Goal: Find specific page/section: Find specific page/section

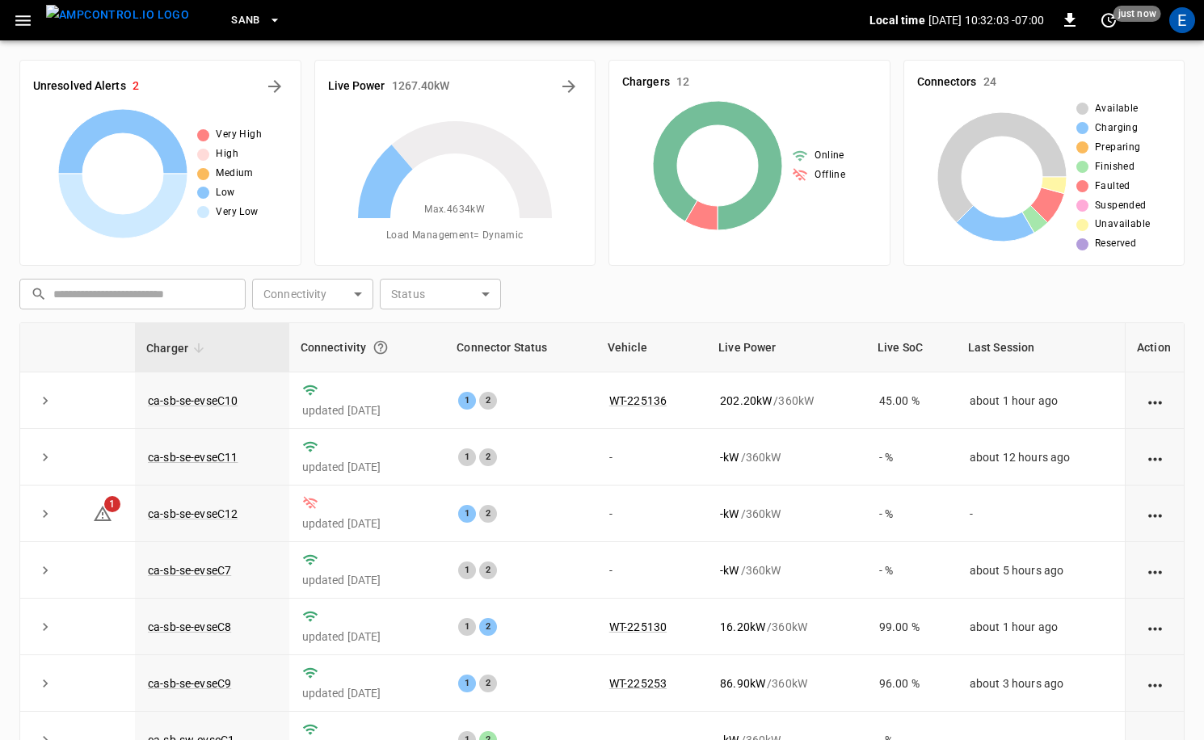
scroll to position [162, 0]
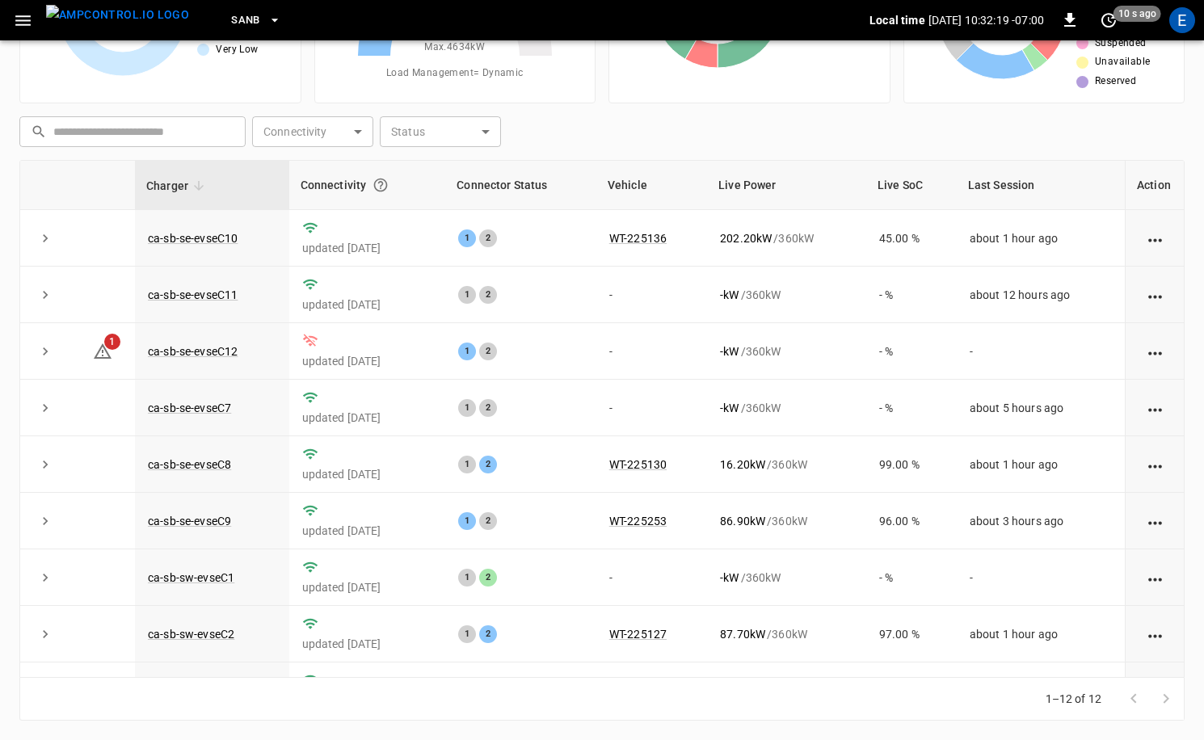
click at [231, 25] on span "SanB" at bounding box center [245, 20] width 29 height 19
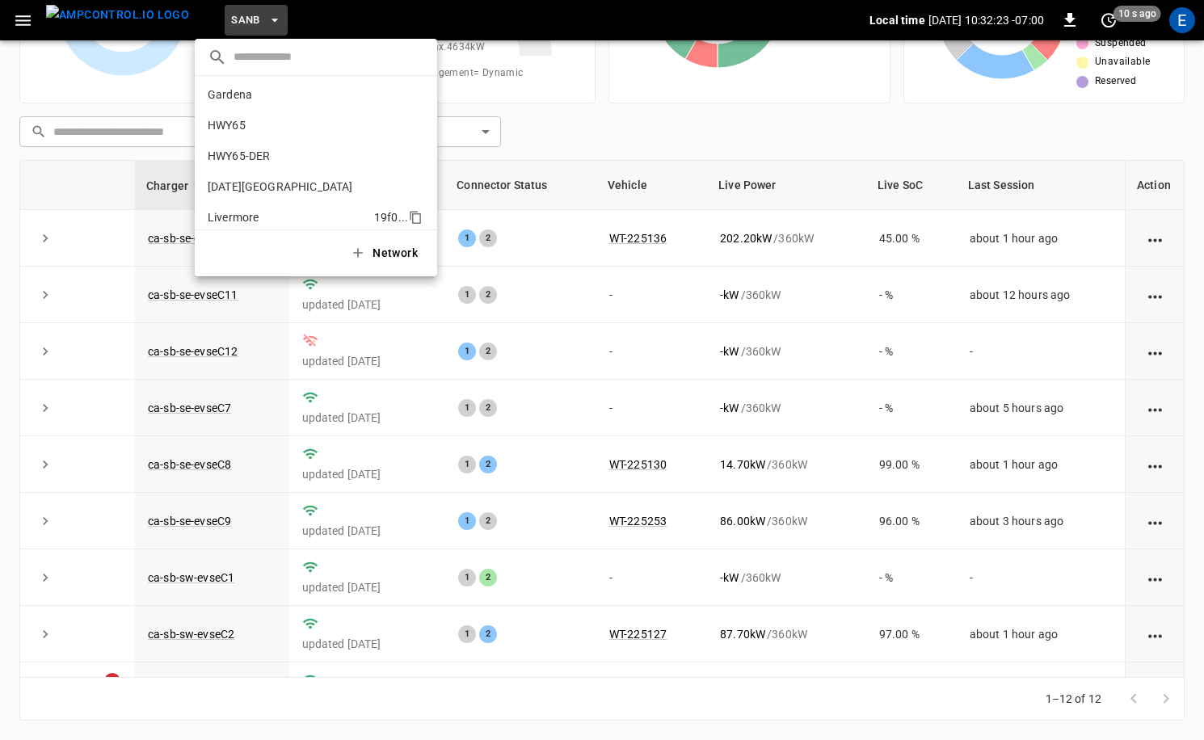
scroll to position [0, 0]
click at [275, 154] on p "HWY65-DER" at bounding box center [283, 159] width 150 height 16
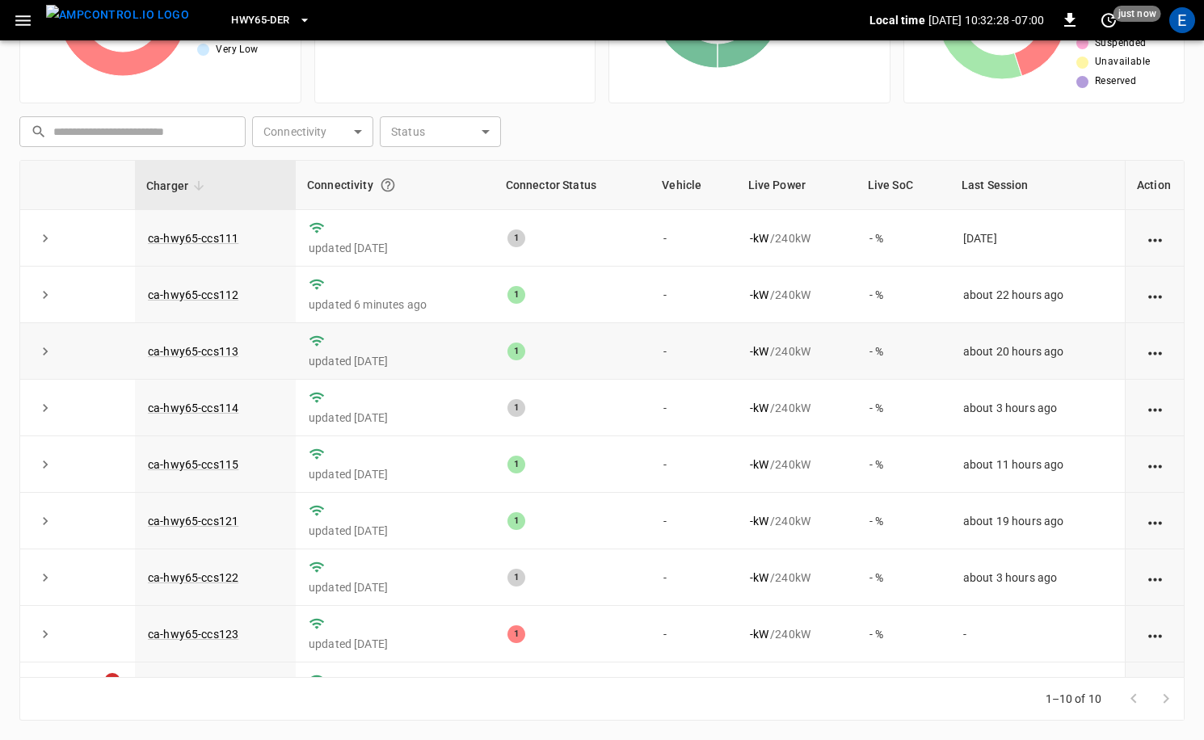
click at [637, 329] on td "1" at bounding box center [573, 351] width 157 height 57
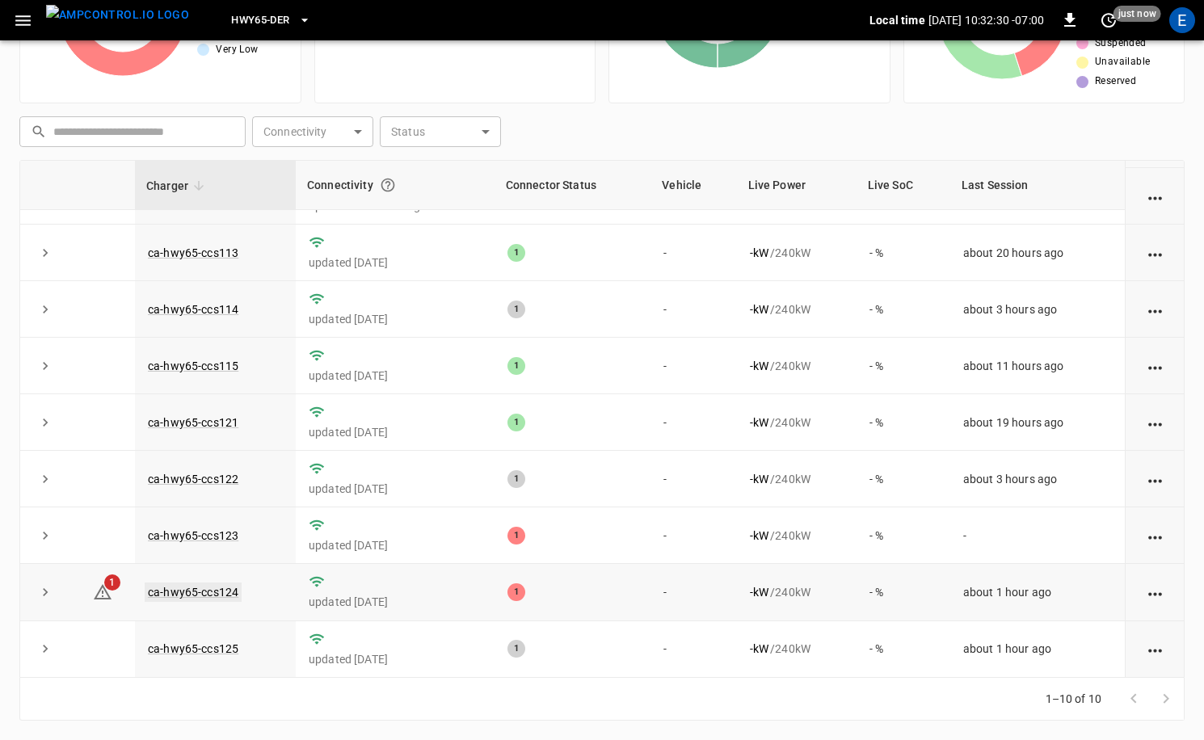
drag, startPoint x: 214, startPoint y: 603, endPoint x: 217, endPoint y: 595, distance: 8.7
click at [214, 601] on td "ca-hwy65-ccs124" at bounding box center [215, 592] width 161 height 57
click at [221, 591] on link "ca-hwy65-ccs124" at bounding box center [193, 592] width 97 height 19
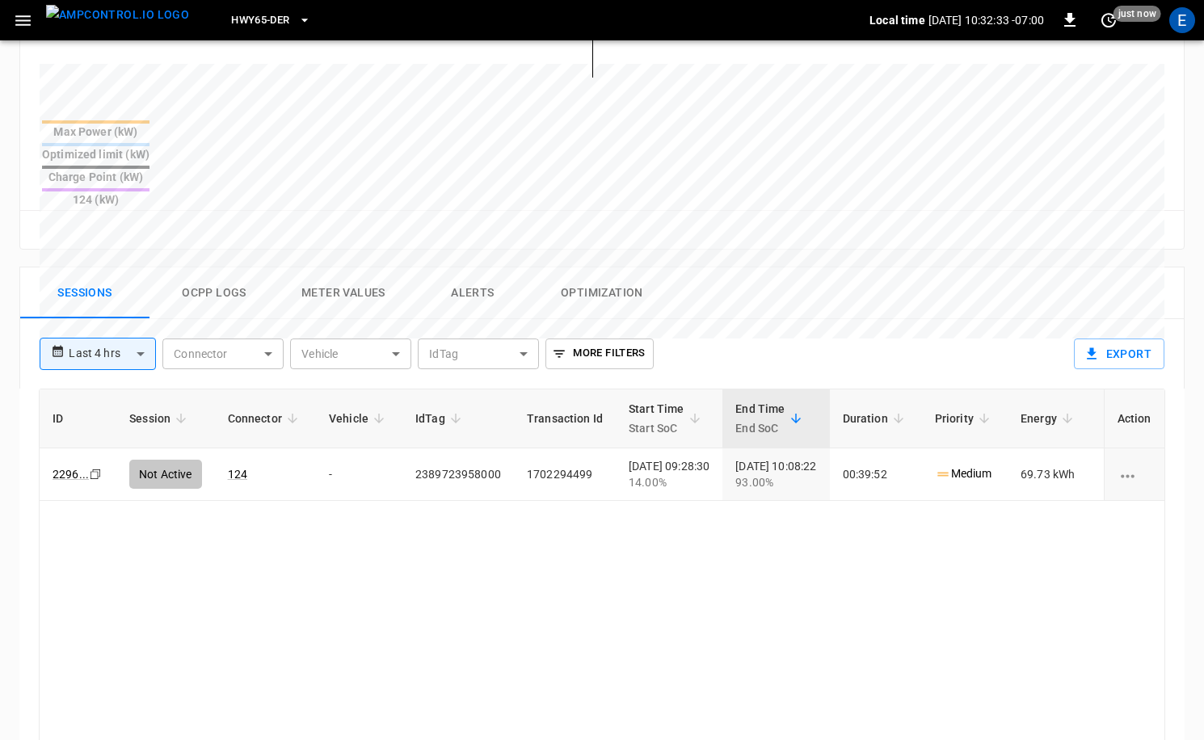
scroll to position [633, 0]
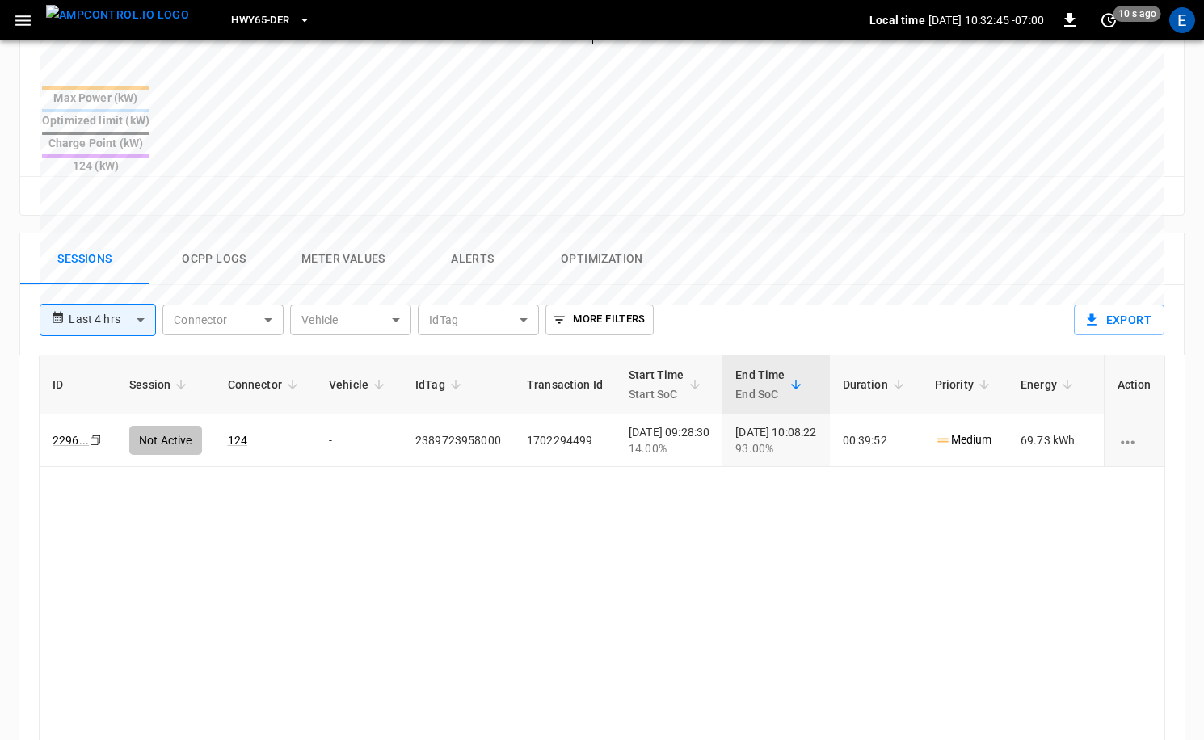
click at [230, 234] on button "Ocpp logs" at bounding box center [214, 260] width 129 height 52
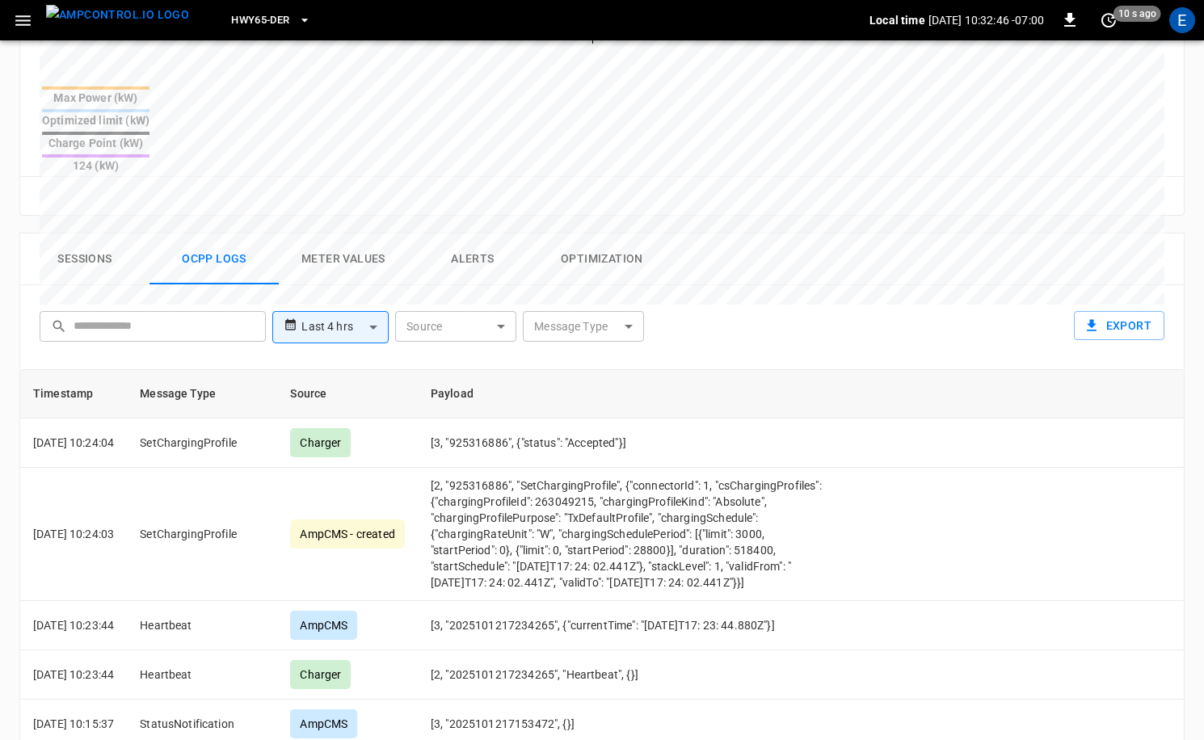
click at [103, 234] on button "Sessions" at bounding box center [84, 260] width 129 height 52
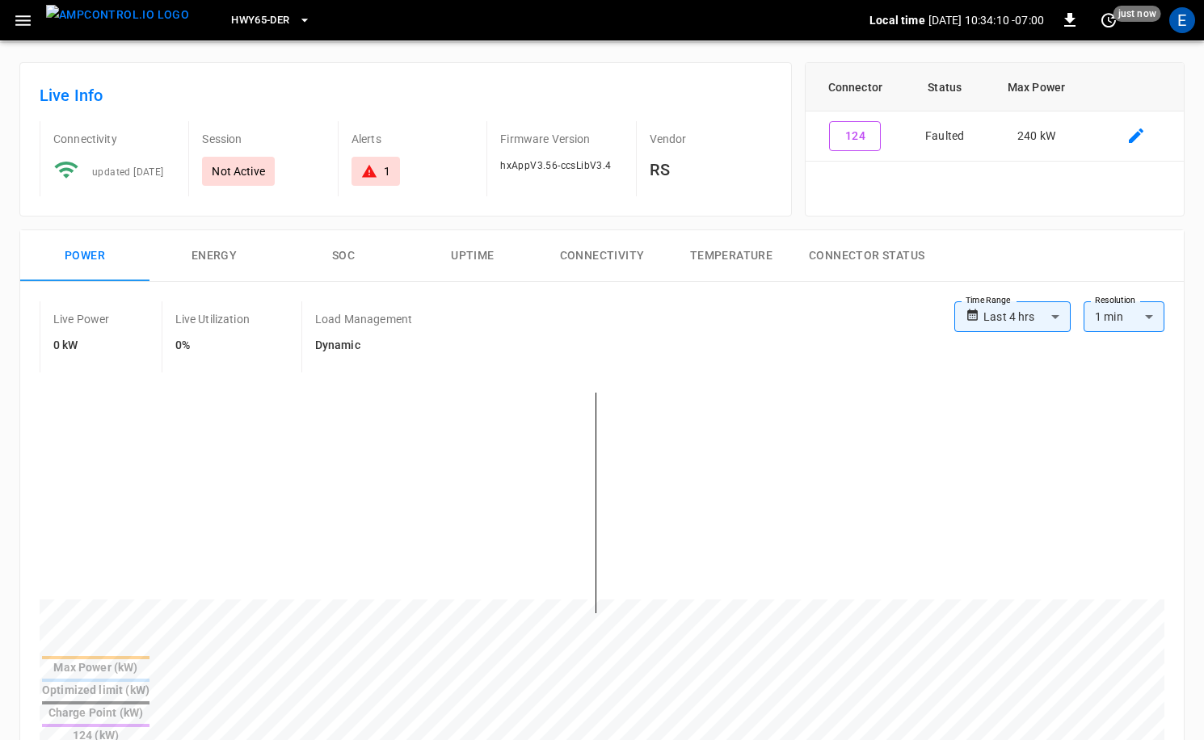
scroll to position [37, 0]
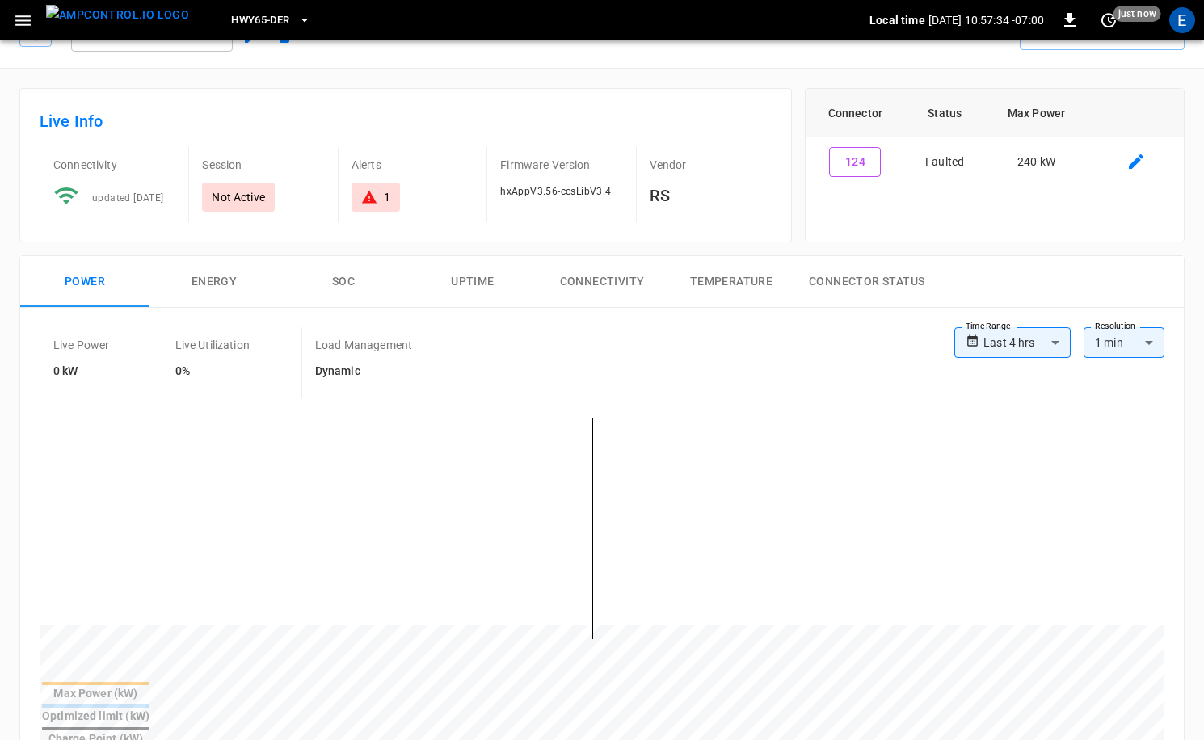
drag, startPoint x: 122, startPoint y: 14, endPoint x: 143, endPoint y: 13, distance: 21.0
click at [122, 14] on img "menu" at bounding box center [117, 15] width 143 height 20
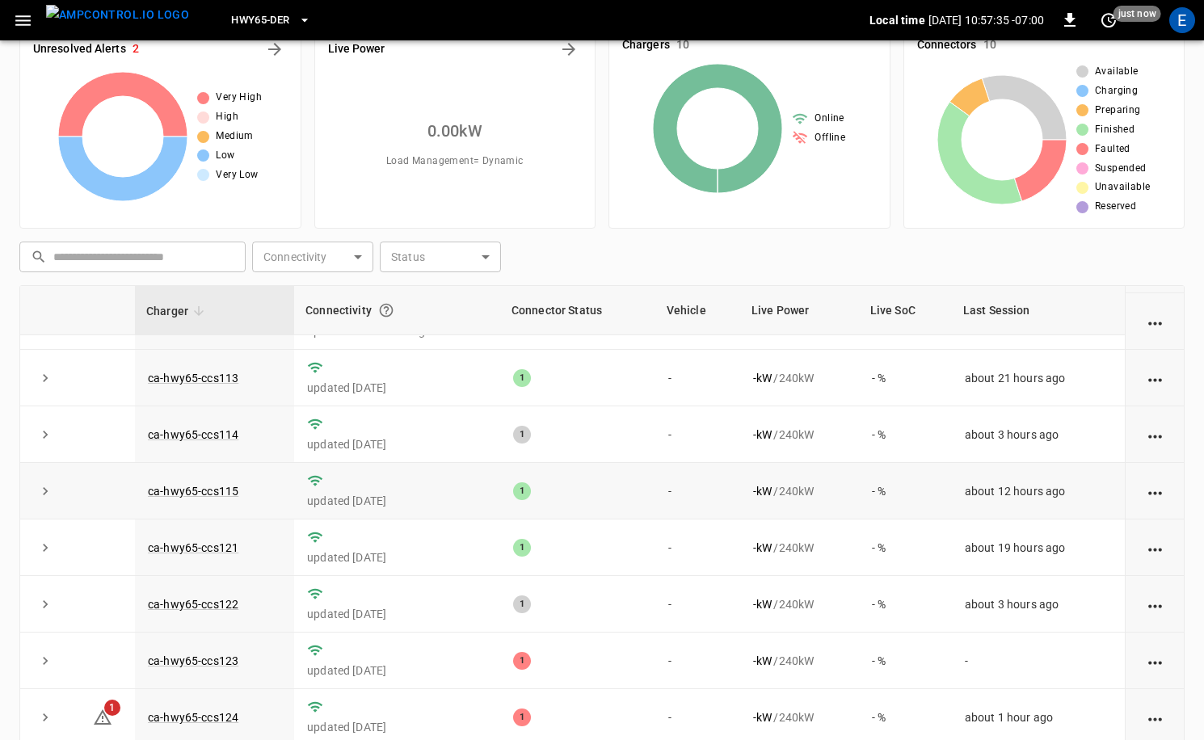
scroll to position [162, 0]
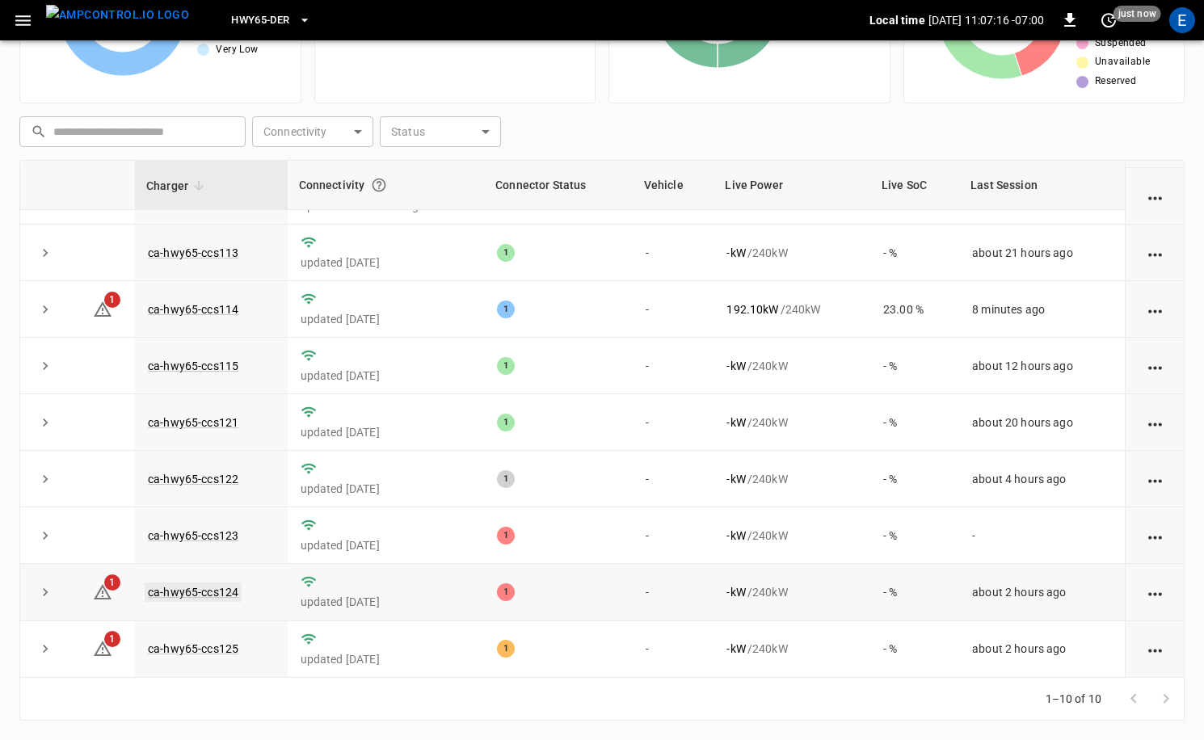
click at [196, 589] on link "ca-hwy65-ccs124" at bounding box center [193, 592] width 97 height 19
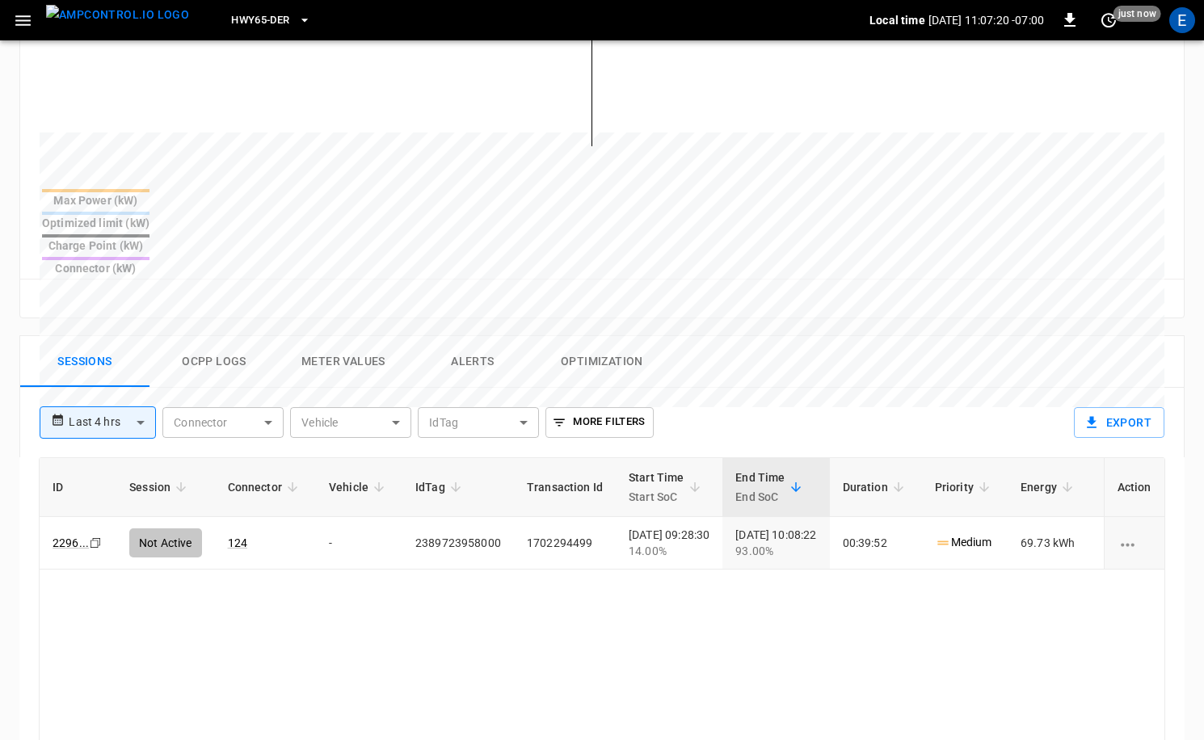
scroll to position [596, 0]
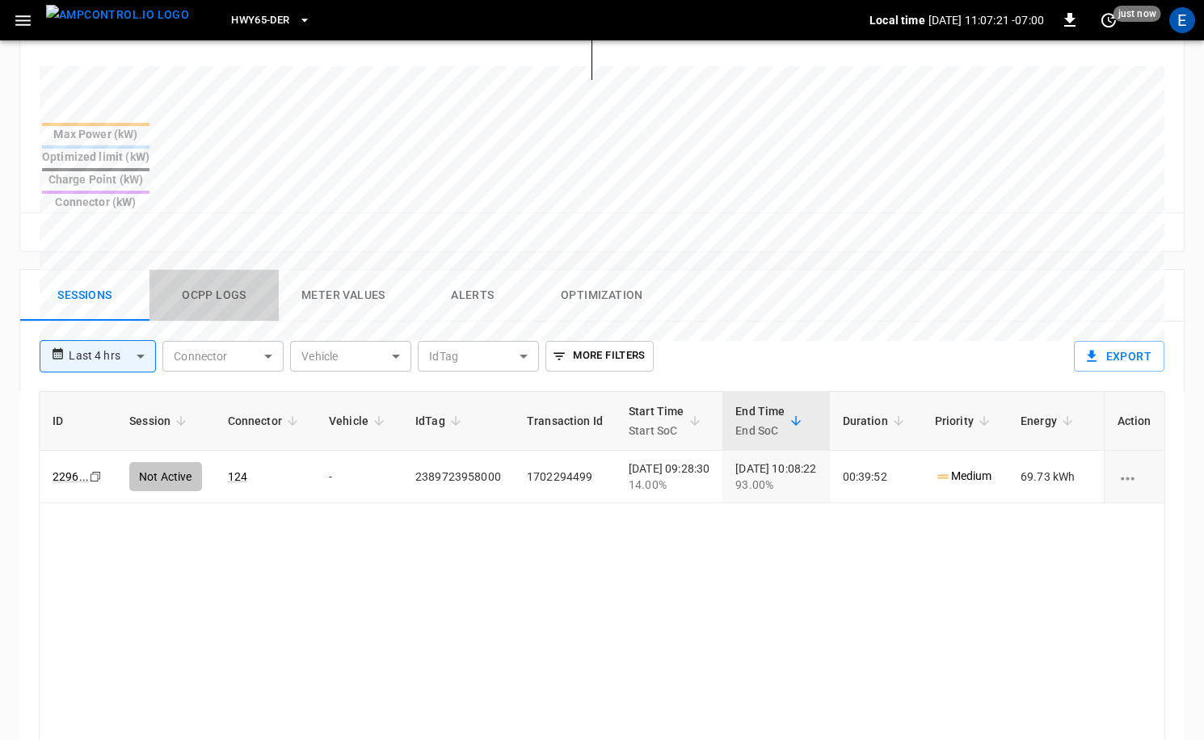
click at [217, 270] on button "Ocpp logs" at bounding box center [214, 296] width 129 height 52
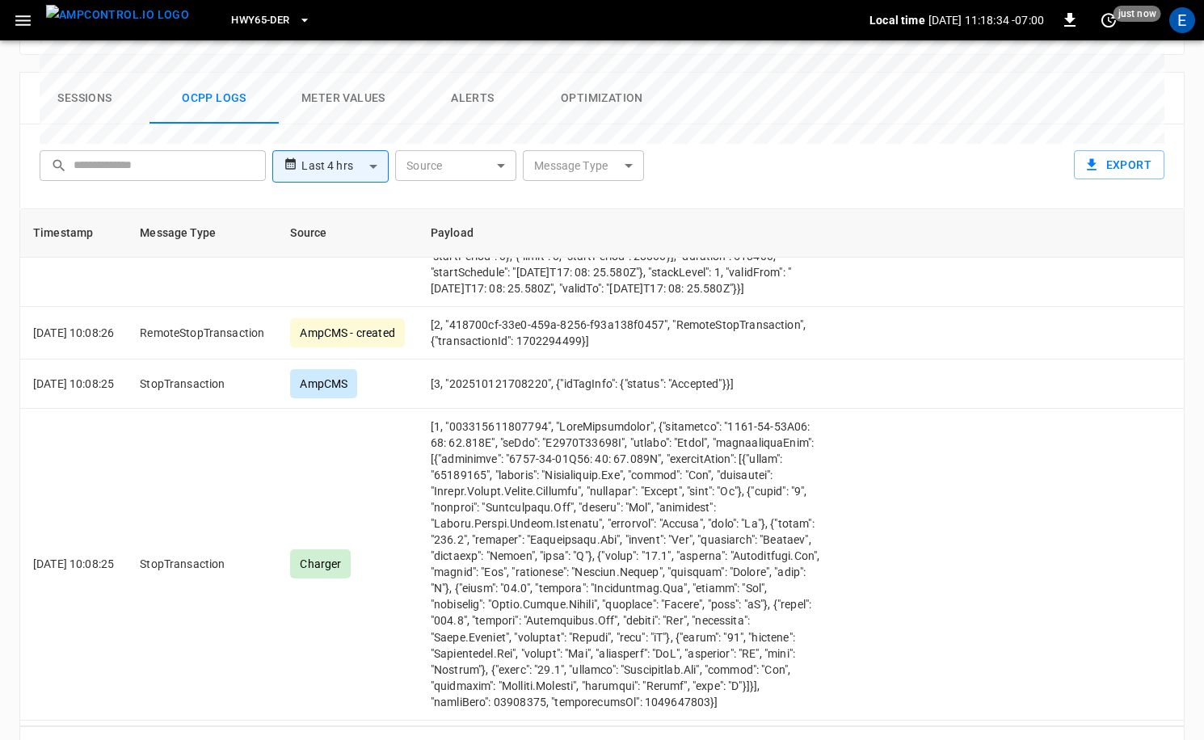
scroll to position [2556, 0]
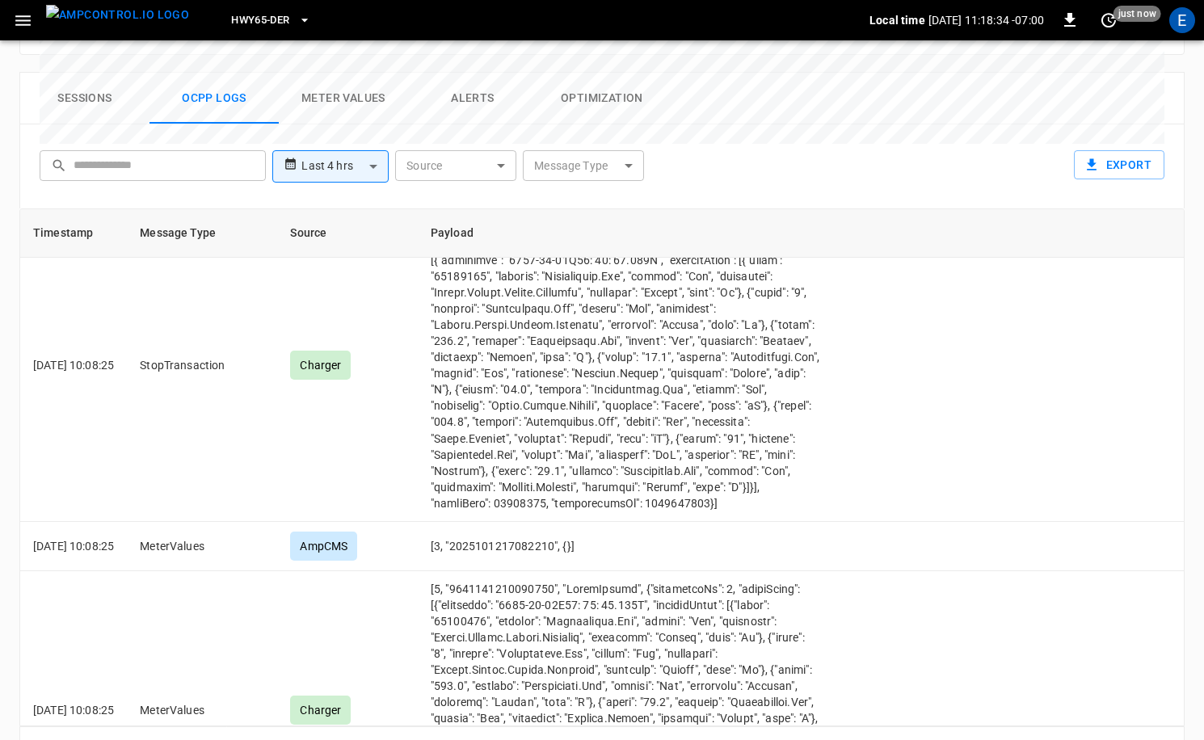
click at [77, 25] on img "menu" at bounding box center [117, 15] width 143 height 20
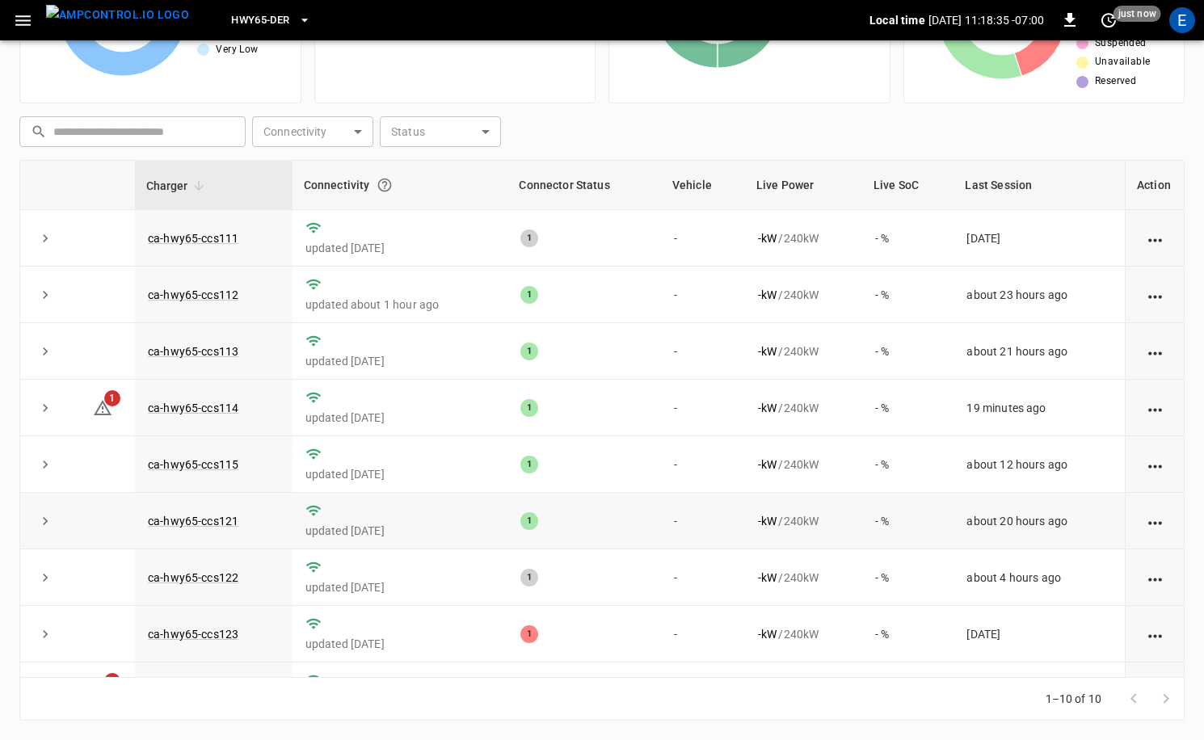
scroll to position [99, 0]
